Goal: Task Accomplishment & Management: Manage account settings

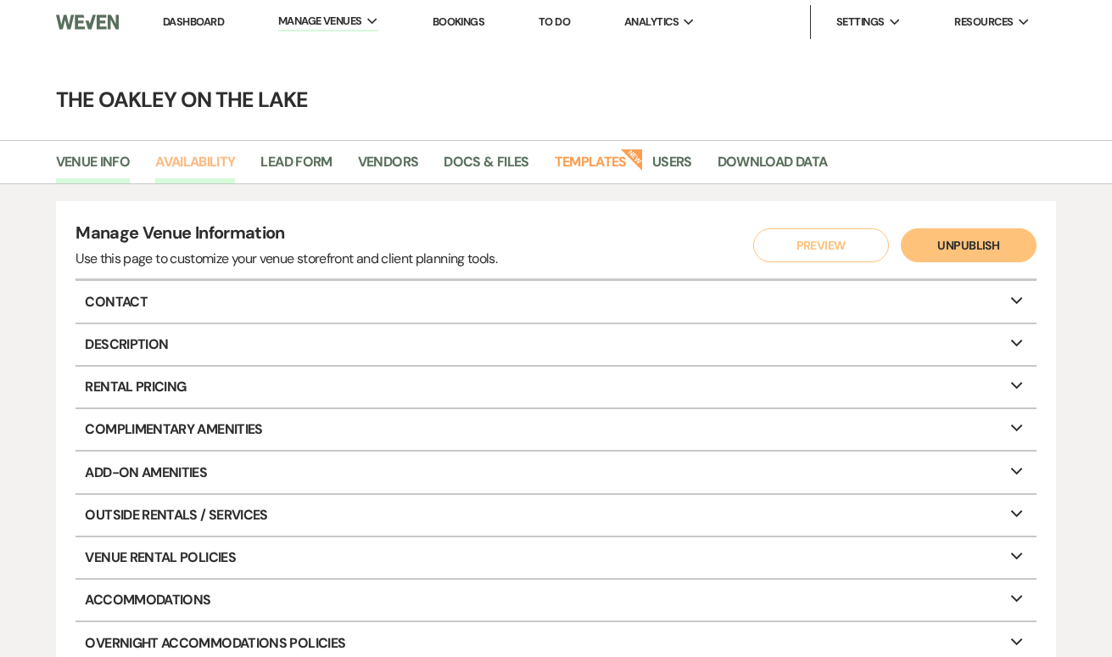
click at [187, 164] on link "Availability" at bounding box center [195, 167] width 80 height 32
select select "2"
select select "2026"
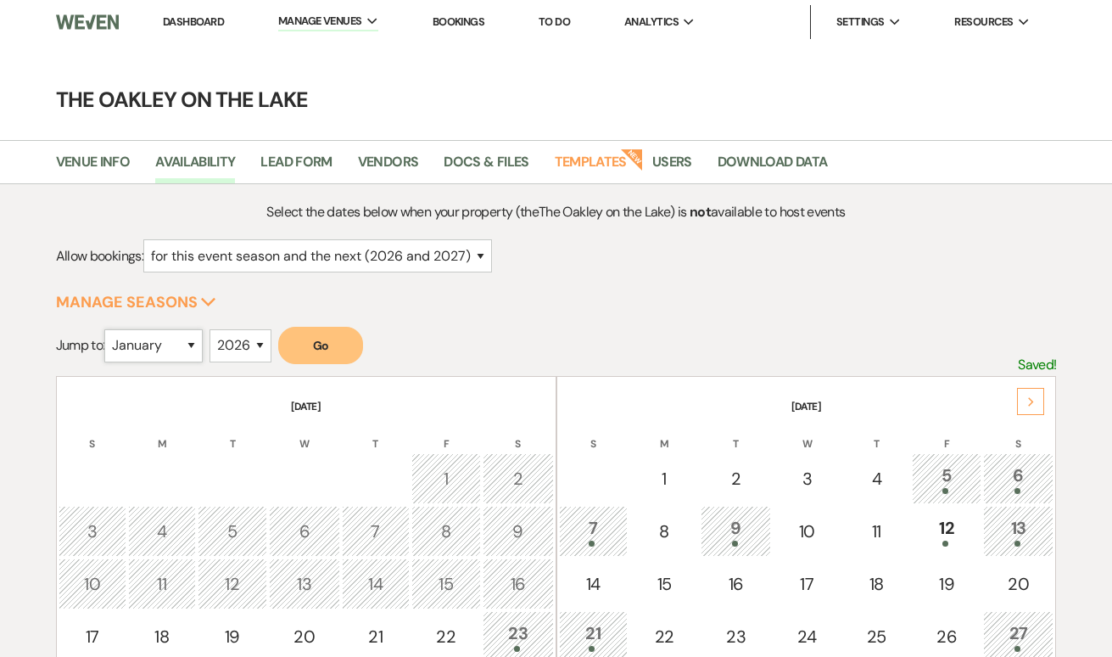
select select "6"
click at [319, 350] on button "Go" at bounding box center [320, 345] width 85 height 37
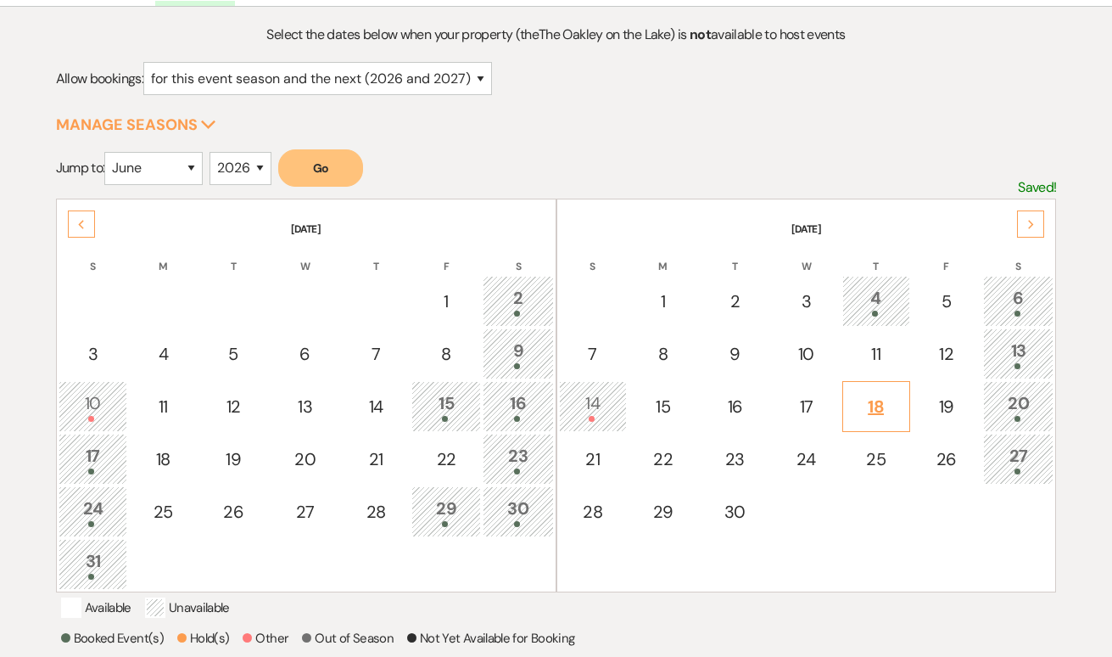
scroll to position [179, 0]
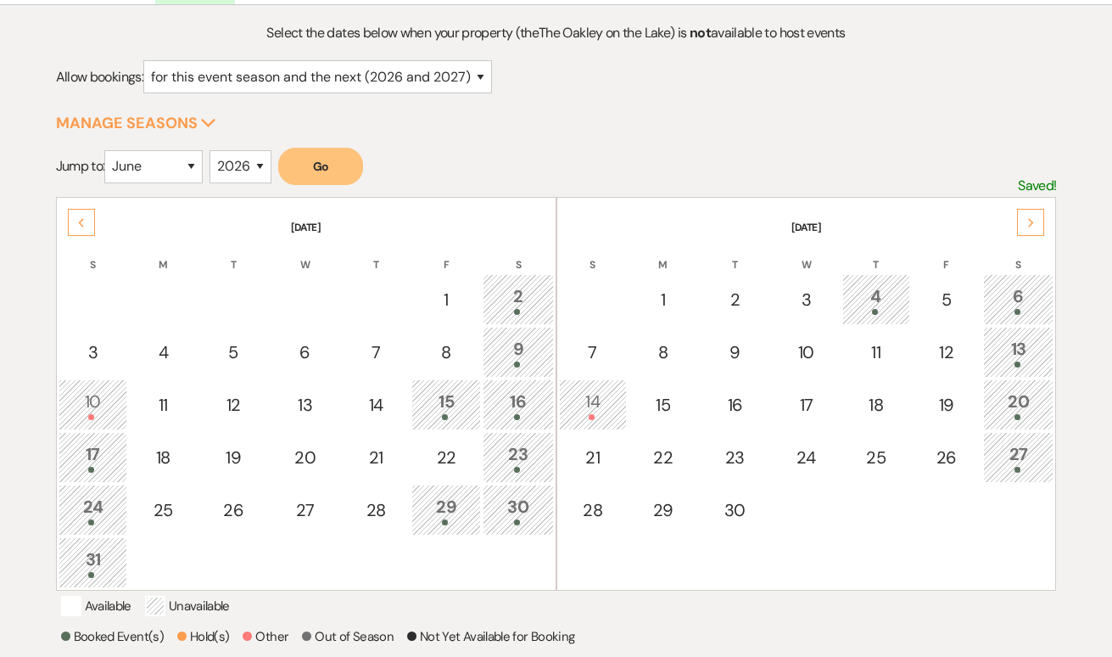
click at [1028, 225] on icon "Next" at bounding box center [1031, 223] width 8 height 10
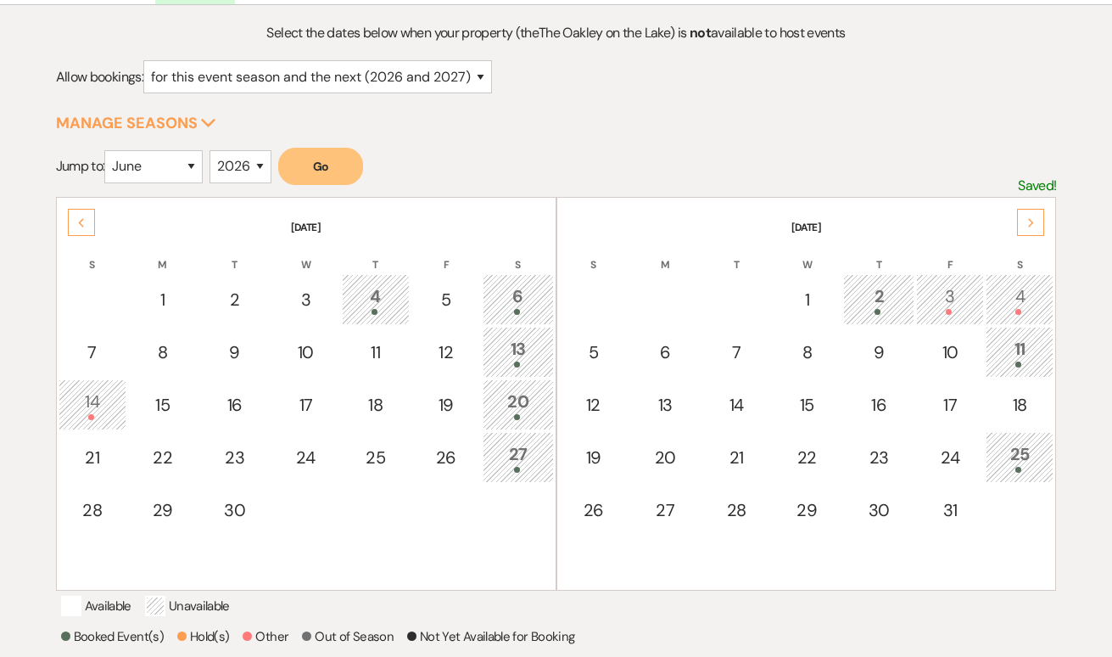
click at [953, 305] on div "3" at bounding box center [950, 298] width 49 height 31
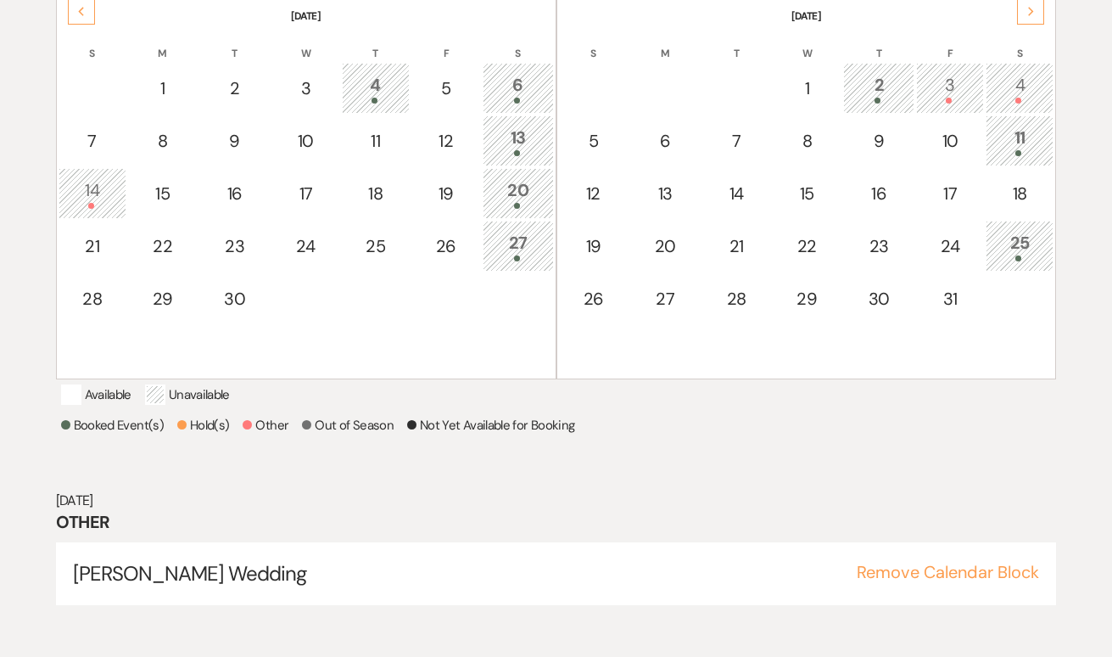
click at [1021, 87] on div "4" at bounding box center [1019, 87] width 49 height 31
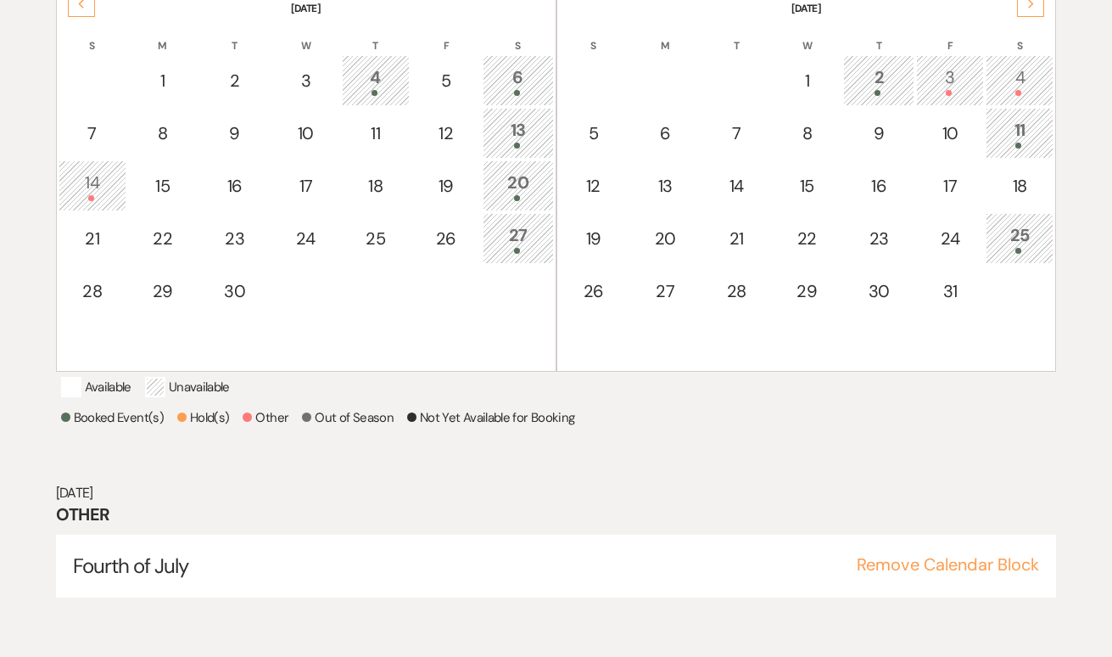
click at [1015, 131] on div "11" at bounding box center [1019, 132] width 49 height 31
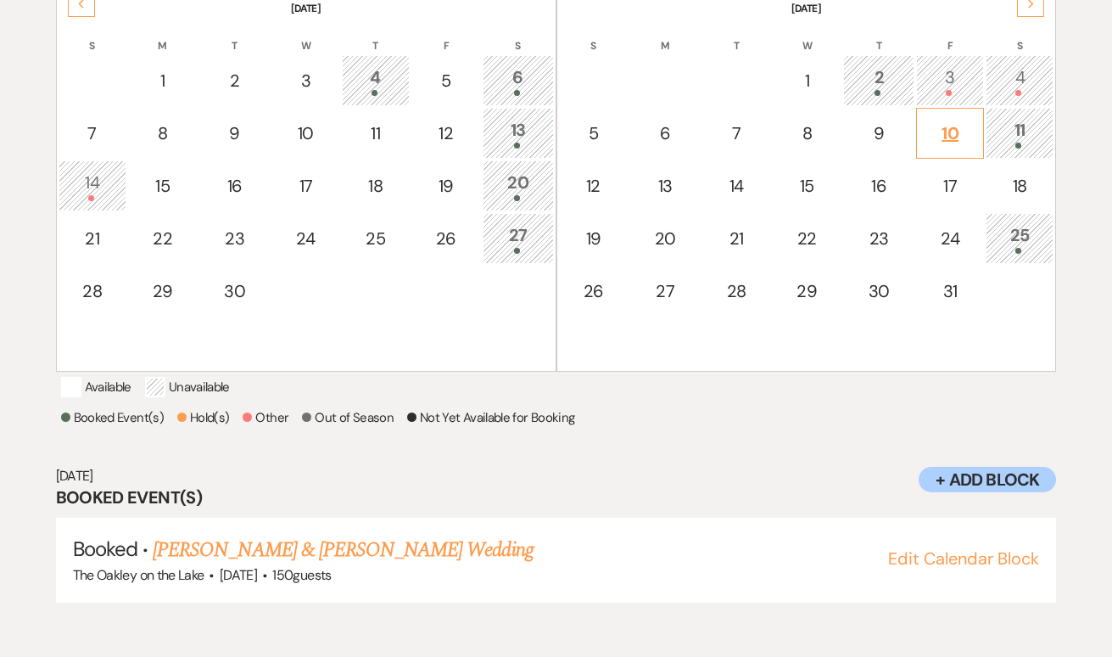
click at [976, 136] on td "10" at bounding box center [950, 133] width 68 height 51
select select "other"
select select "false"
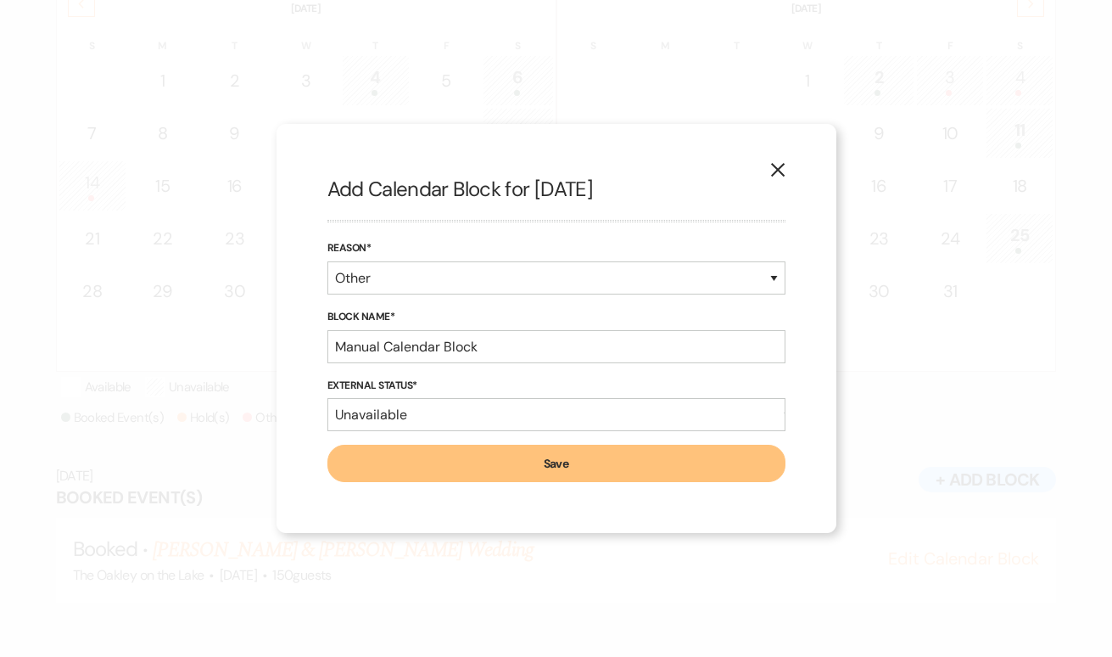
click at [786, 176] on button "X" at bounding box center [777, 169] width 25 height 30
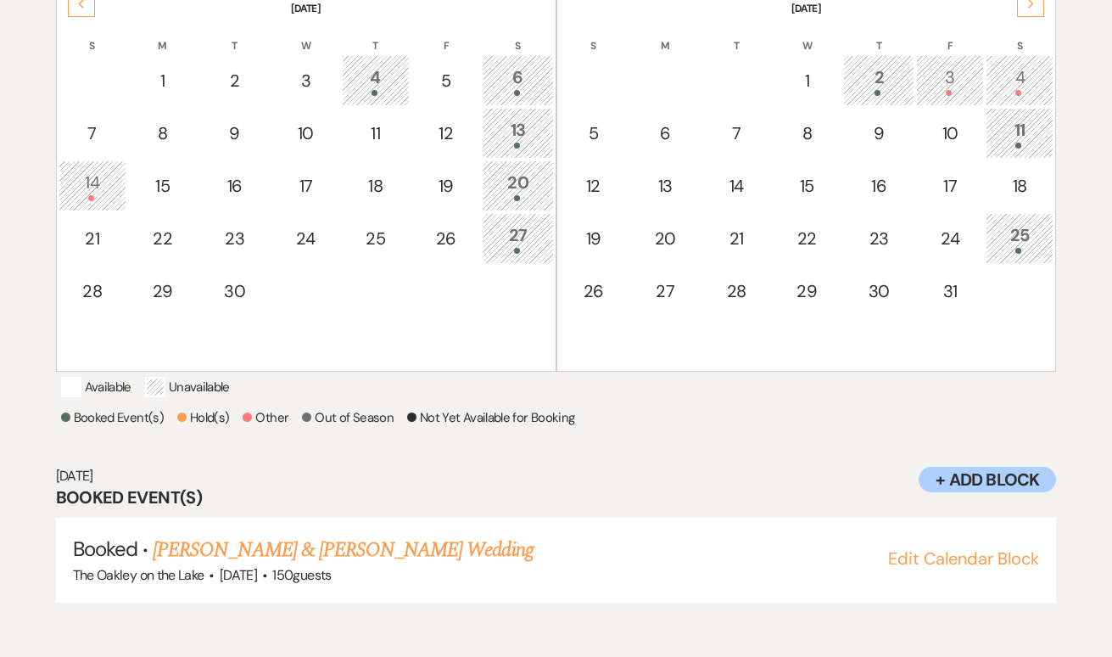
scroll to position [342, 0]
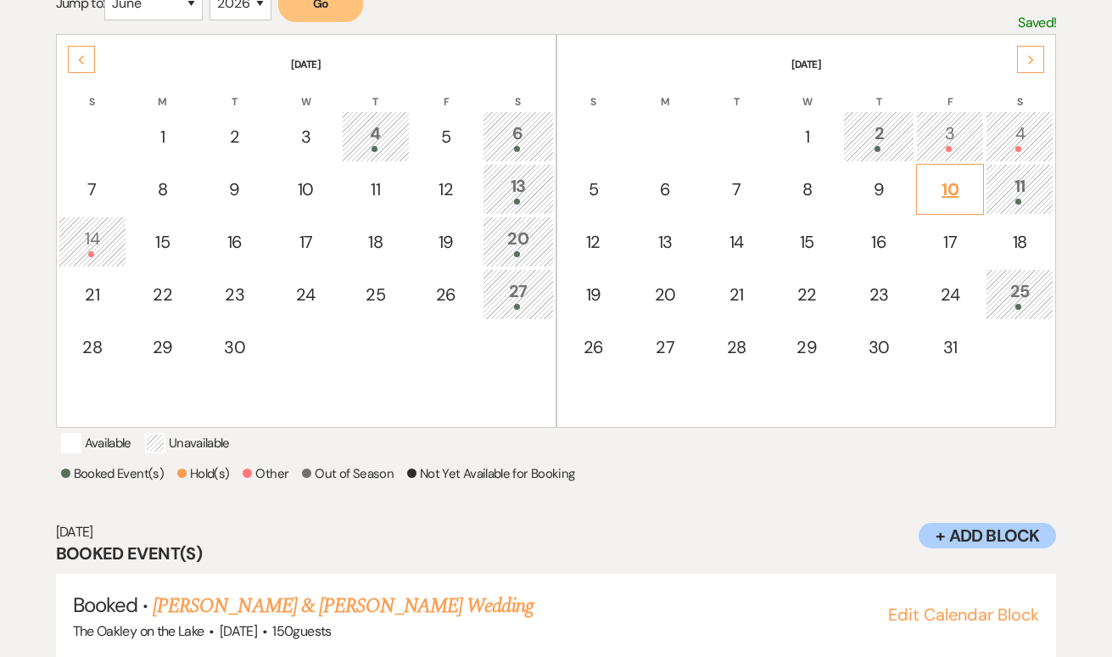
click at [958, 193] on div "10" at bounding box center [950, 188] width 49 height 25
select select "other"
select select "false"
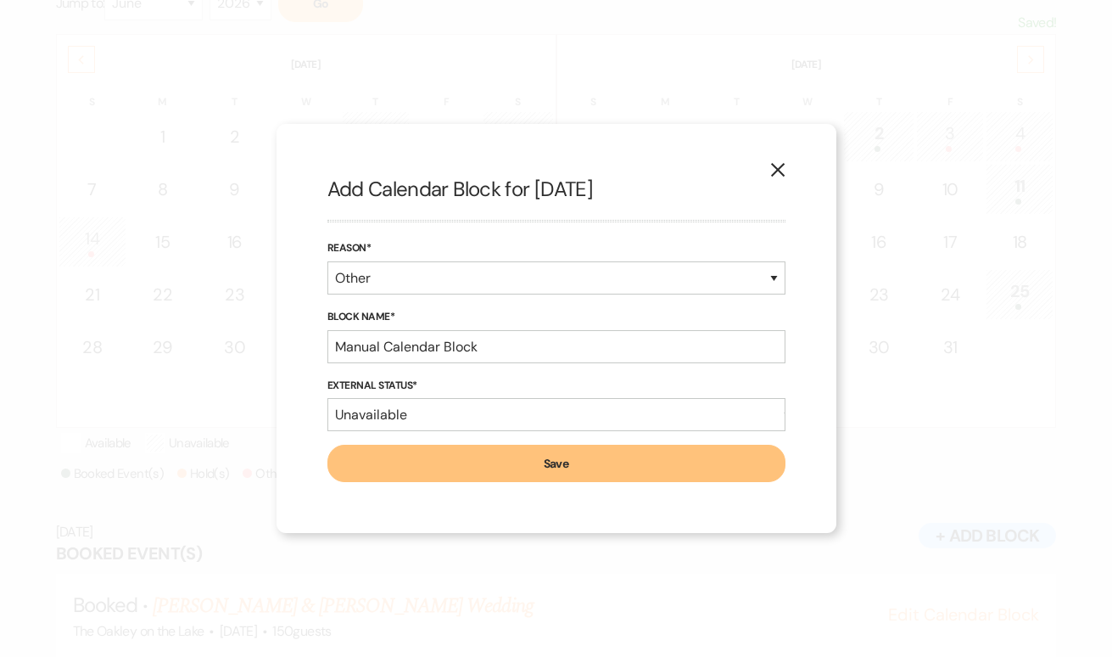
click at [777, 175] on icon "X" at bounding box center [777, 169] width 15 height 15
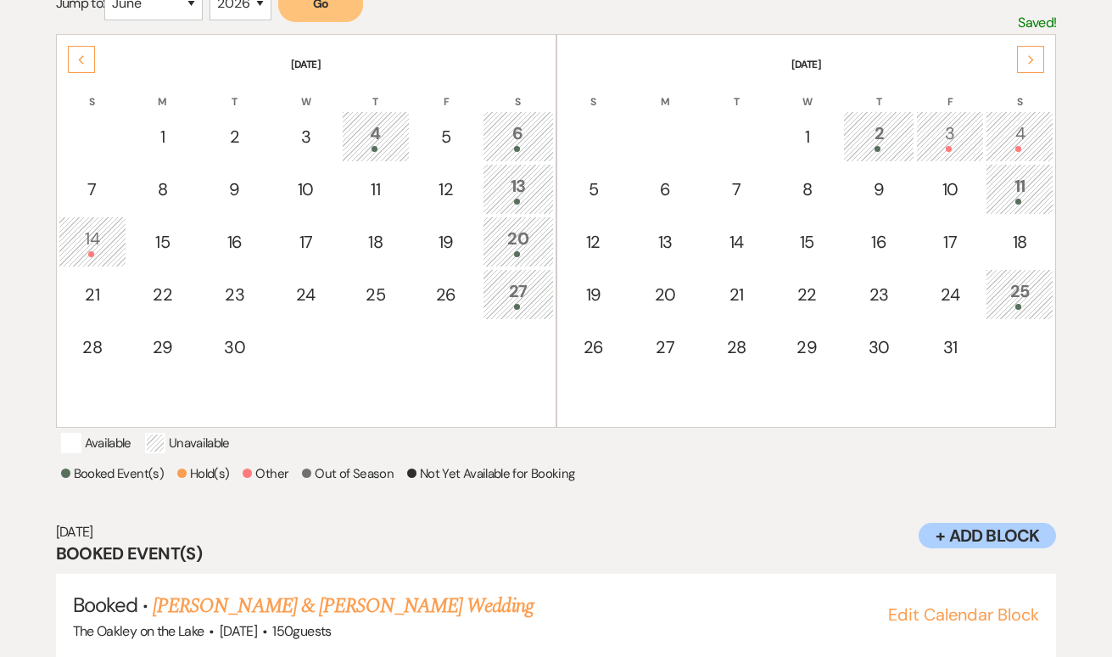
click at [944, 483] on div "Select the dates below when your property (the The Oakley on the Lake ) is not …" at bounding box center [556, 275] width 1001 height 833
